Goal: Task Accomplishment & Management: Use online tool/utility

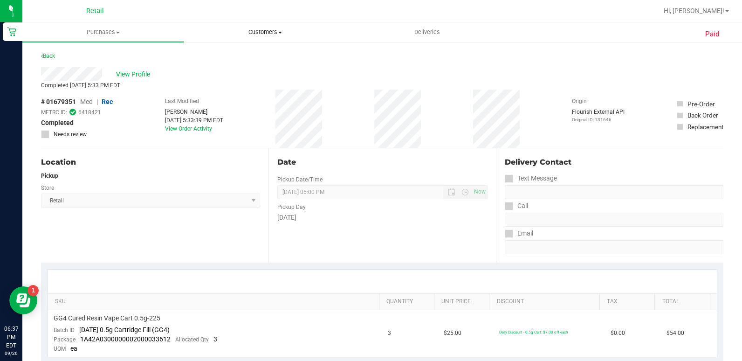
drag, startPoint x: 274, startPoint y: 28, endPoint x: 271, endPoint y: 42, distance: 15.1
click at [274, 28] on uib-tab-heading "Customers All customers Add a new customer All physicians" at bounding box center [265, 32] width 161 height 19
click at [265, 55] on li "All customers" at bounding box center [265, 56] width 162 height 11
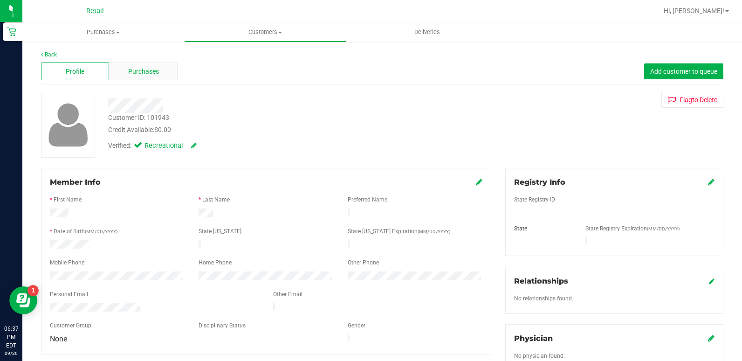
click at [138, 67] on span "Purchases" at bounding box center [143, 72] width 31 height 10
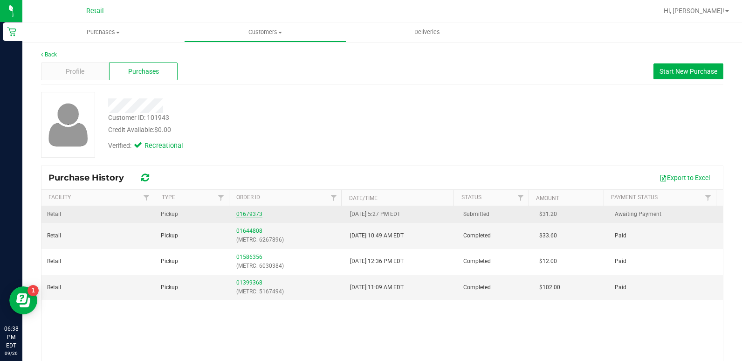
click at [247, 215] on link "01679373" at bounding box center [249, 214] width 26 height 7
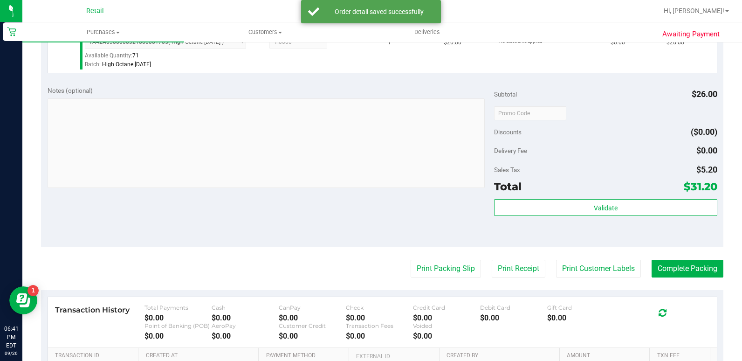
scroll to position [280, 0]
click at [675, 269] on button "Complete Packing" at bounding box center [688, 268] width 72 height 18
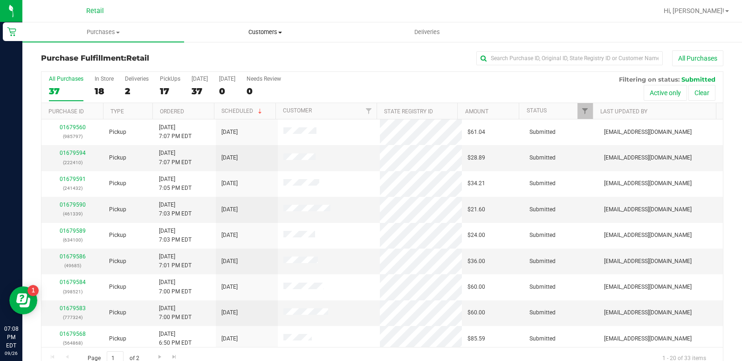
click at [245, 40] on uib-tab-heading "Customers All customers Add a new customer All physicians" at bounding box center [265, 32] width 161 height 19
click at [245, 55] on span "All customers" at bounding box center [217, 56] width 67 height 8
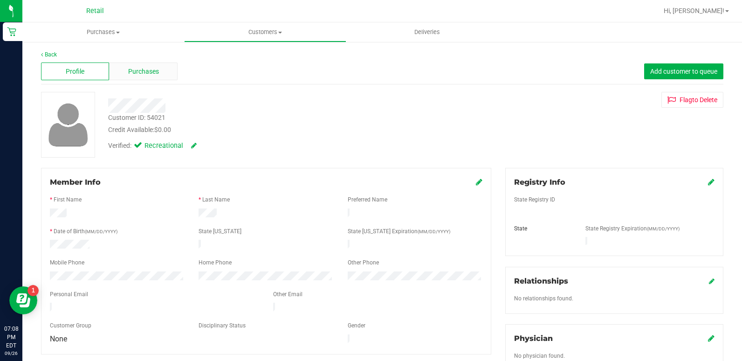
click at [132, 75] on span "Purchases" at bounding box center [143, 72] width 31 height 10
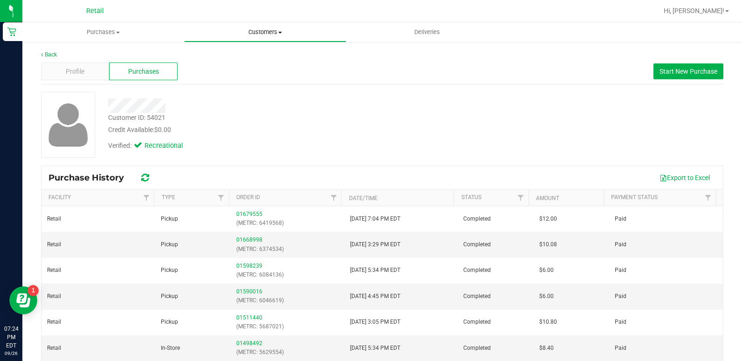
click at [264, 32] on span "Customers" at bounding box center [265, 32] width 161 height 8
click at [258, 54] on li "All customers" at bounding box center [265, 56] width 162 height 11
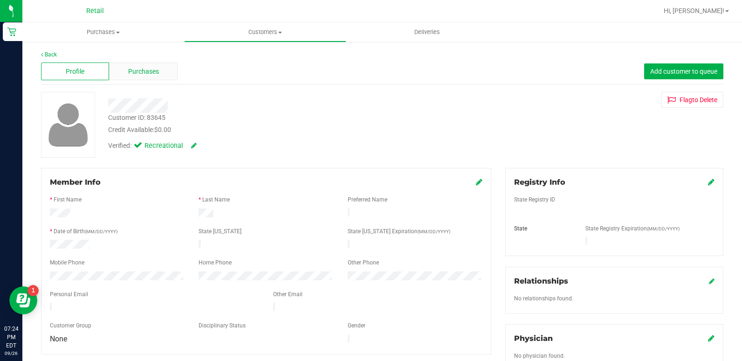
click at [151, 75] on span "Purchases" at bounding box center [143, 72] width 31 height 10
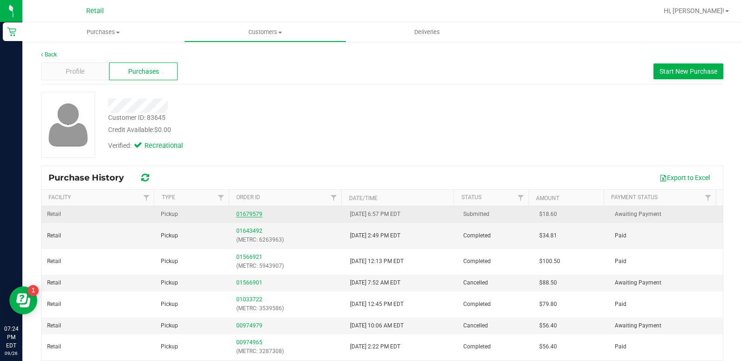
click at [240, 213] on link "01679579" at bounding box center [249, 214] width 26 height 7
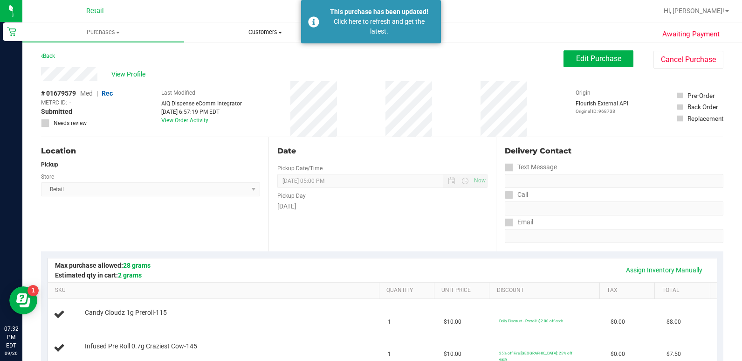
click at [258, 37] on uib-tab-heading "Customers All customers Add a new customer All physicians" at bounding box center [265, 32] width 161 height 19
click at [261, 26] on uib-tab-heading "Customers All customers Add a new customer All physicians" at bounding box center [265, 32] width 162 height 20
click at [256, 32] on span "Customers" at bounding box center [265, 32] width 162 height 8
click at [245, 57] on span "All customers" at bounding box center [217, 56] width 67 height 8
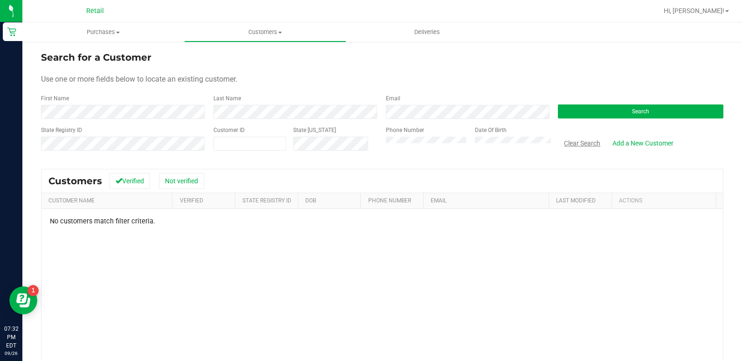
click at [566, 145] on button "Clear Search" at bounding box center [582, 143] width 48 height 16
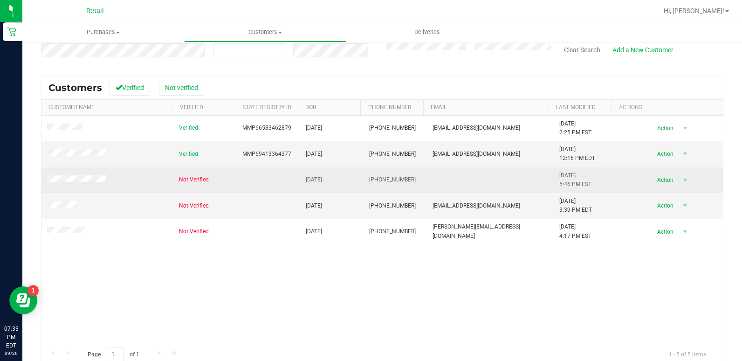
scroll to position [47, 0]
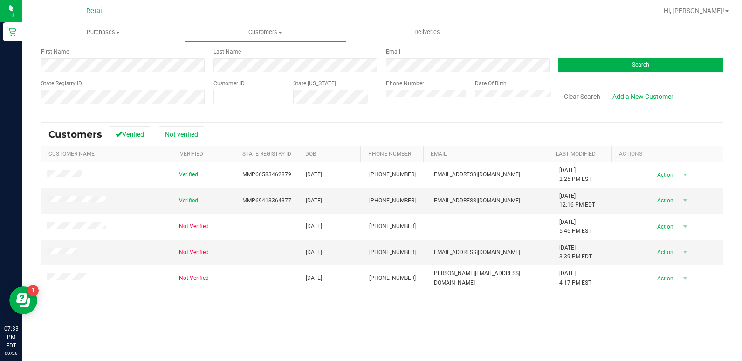
click at [428, 97] on div "Phone Number Date Of Birth" at bounding box center [465, 95] width 173 height 33
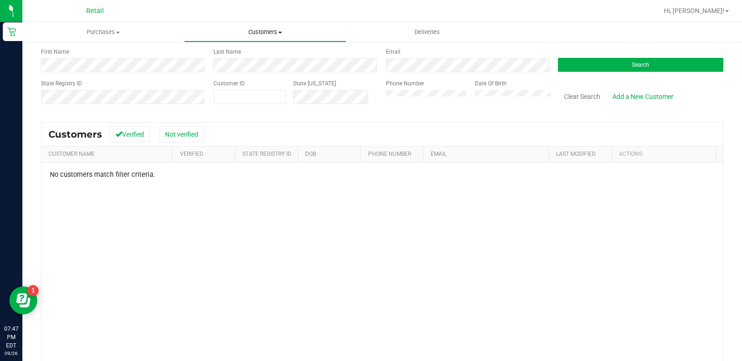
click at [267, 29] on span "Customers" at bounding box center [265, 32] width 161 height 8
click at [265, 56] on li "All customers" at bounding box center [265, 56] width 162 height 11
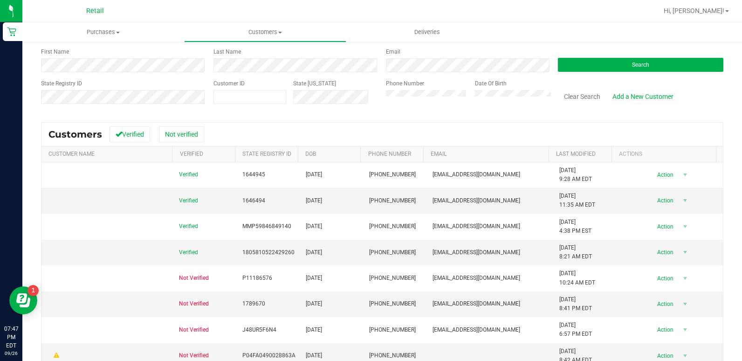
scroll to position [0, 0]
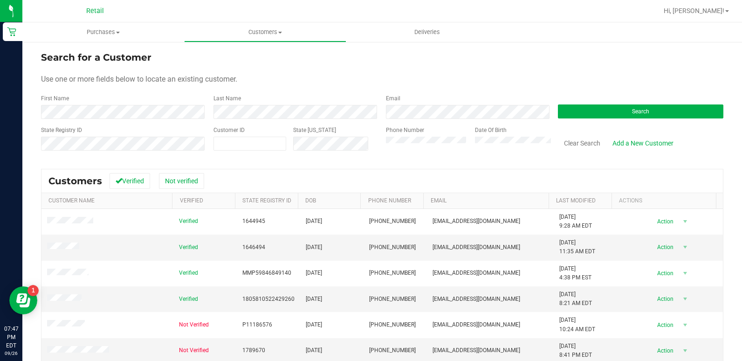
click at [124, 70] on form "Search for a Customer Use one or more fields below to locate an existing custom…" at bounding box center [382, 104] width 683 height 109
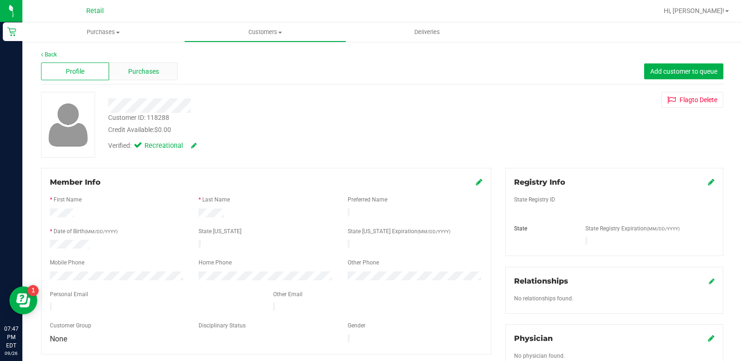
click at [129, 73] on span "Purchases" at bounding box center [143, 72] width 31 height 10
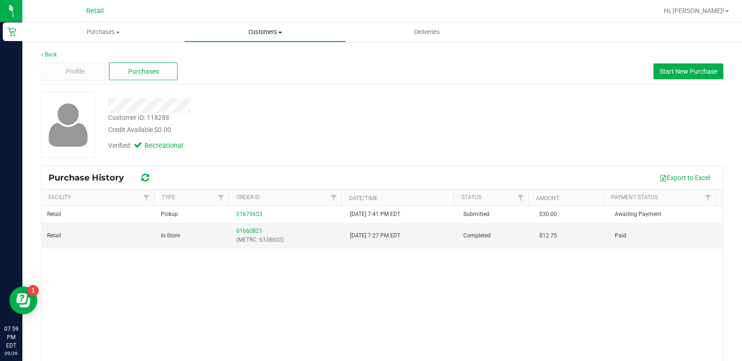
click at [265, 33] on span "Customers" at bounding box center [265, 32] width 161 height 8
click at [255, 59] on li "All customers" at bounding box center [265, 56] width 162 height 11
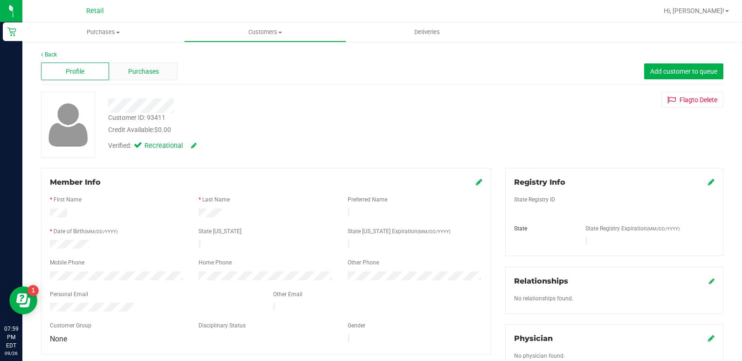
click at [128, 73] on span "Purchases" at bounding box center [143, 72] width 31 height 10
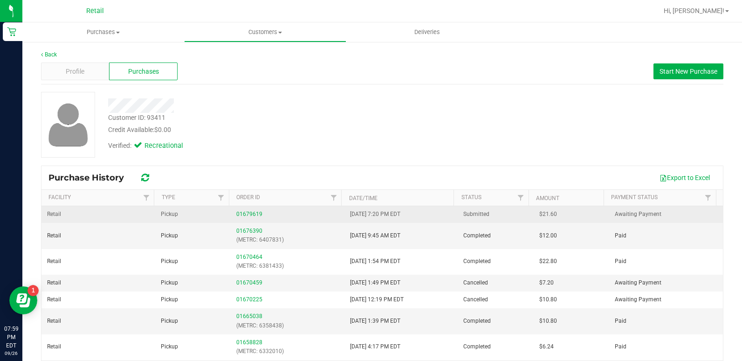
click at [243, 218] on div "01679619" at bounding box center [287, 214] width 103 height 9
click at [242, 216] on link "01679619" at bounding box center [249, 214] width 26 height 7
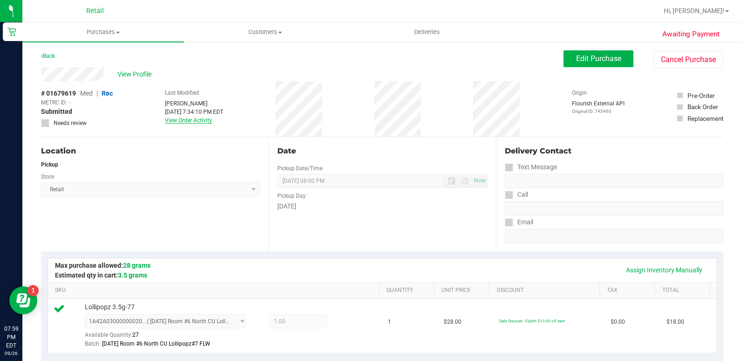
click at [194, 119] on link "View Order Activity" at bounding box center [188, 120] width 47 height 7
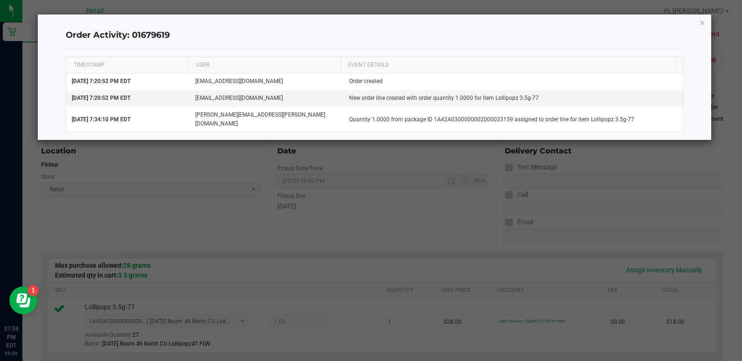
drag, startPoint x: 701, startPoint y: 26, endPoint x: 693, endPoint y: 29, distance: 9.2
click at [702, 25] on icon "button" at bounding box center [702, 22] width 7 height 11
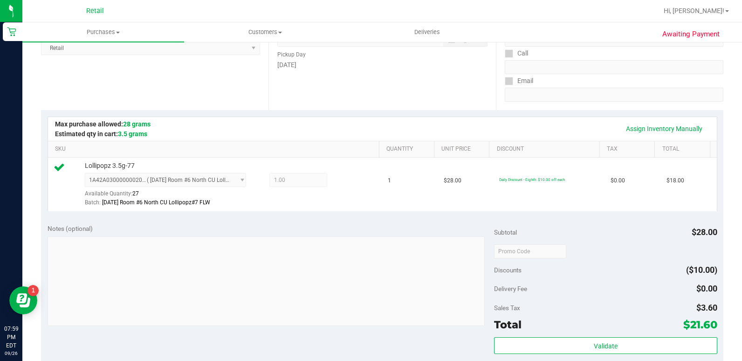
scroll to position [280, 0]
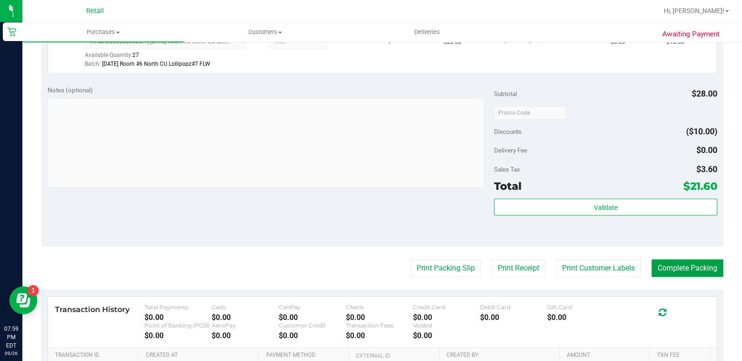
click at [680, 268] on button "Complete Packing" at bounding box center [688, 268] width 72 height 18
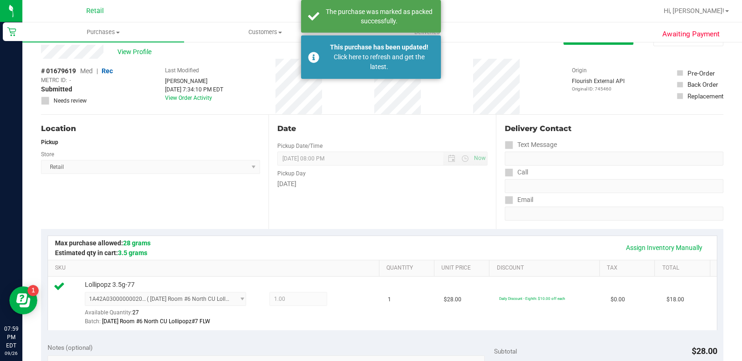
scroll to position [0, 0]
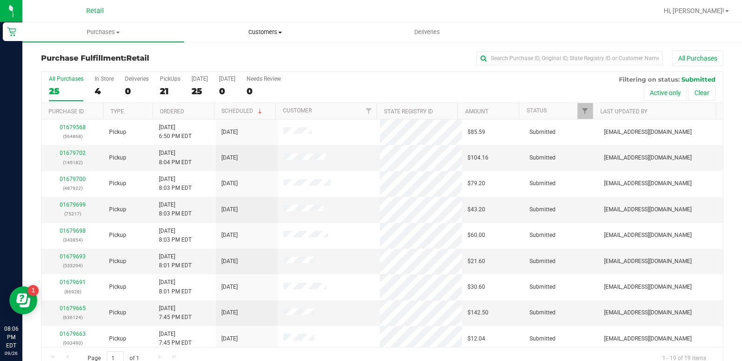
click at [259, 32] on span "Customers" at bounding box center [265, 32] width 161 height 8
click at [258, 55] on li "All customers" at bounding box center [265, 56] width 162 height 11
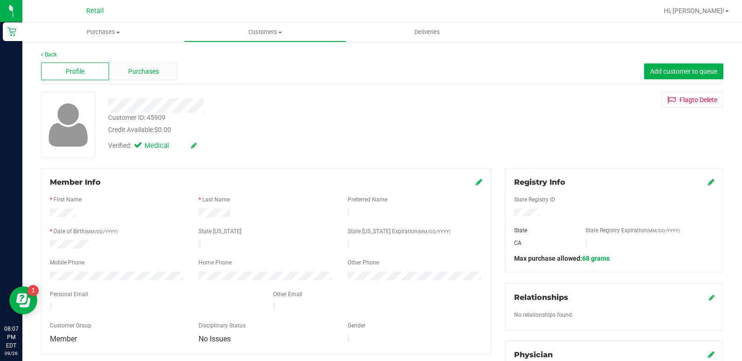
click at [149, 67] on span "Purchases" at bounding box center [143, 72] width 31 height 10
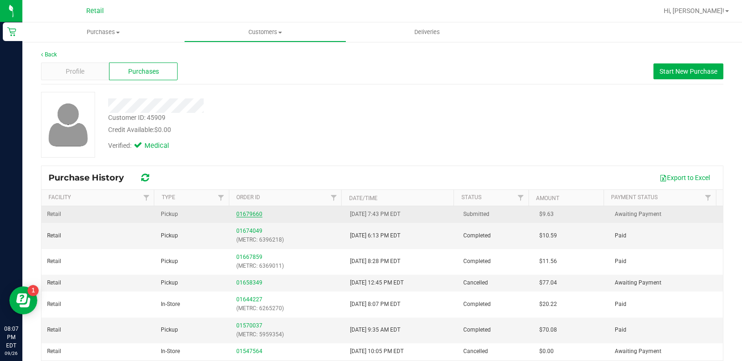
click at [242, 215] on link "01679660" at bounding box center [249, 214] width 26 height 7
